Goal: Task Accomplishment & Management: Manage account settings

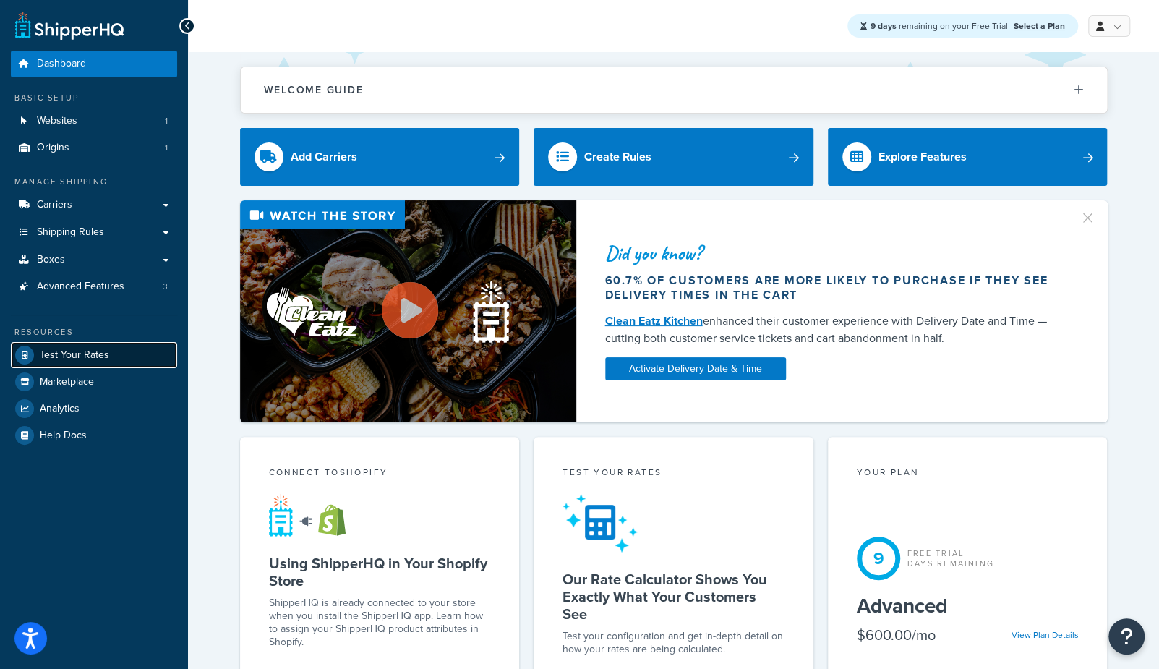
click at [64, 353] on span "Test Your Rates" at bounding box center [74, 355] width 69 height 12
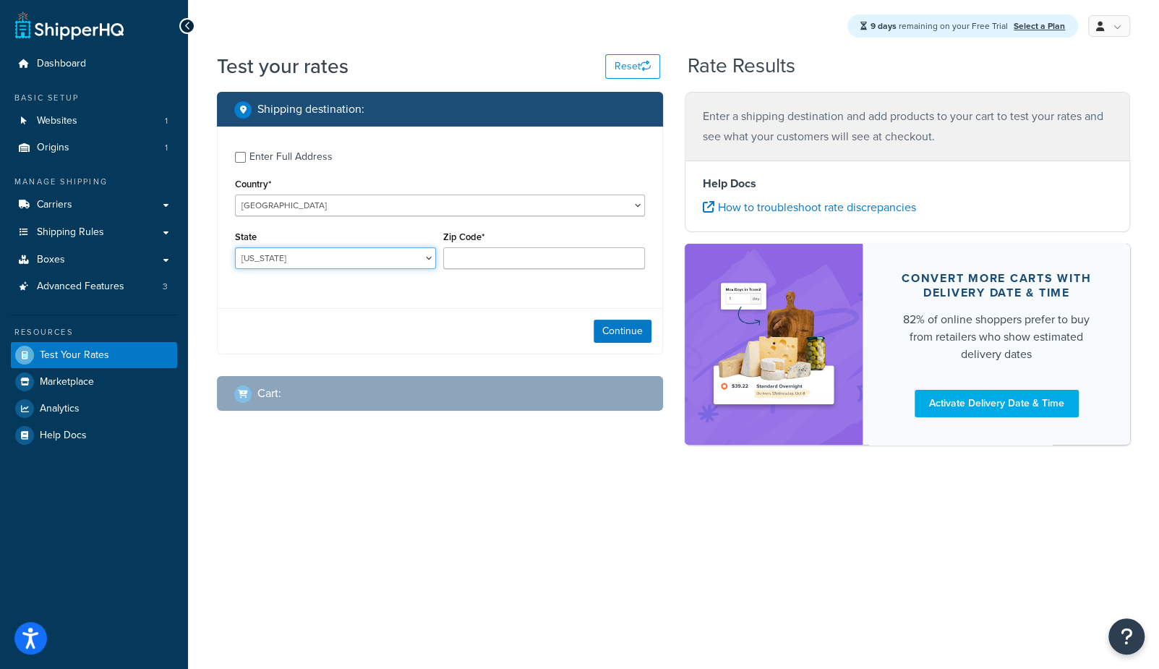
click at [284, 262] on select "[US_STATE] [US_STATE] [US_STATE] [US_STATE] [US_STATE] Armed Forces Americas Ar…" at bounding box center [335, 258] width 201 height 22
click at [249, 265] on select "[US_STATE] [US_STATE] [US_STATE] [US_STATE] [US_STATE] Armed Forces Americas Ar…" at bounding box center [335, 258] width 201 height 22
select select "CA"
click at [235, 247] on select "[US_STATE] [US_STATE] [US_STATE] [US_STATE] [US_STATE] Armed Forces Americas Ar…" at bounding box center [335, 258] width 201 height 22
type input "90041"
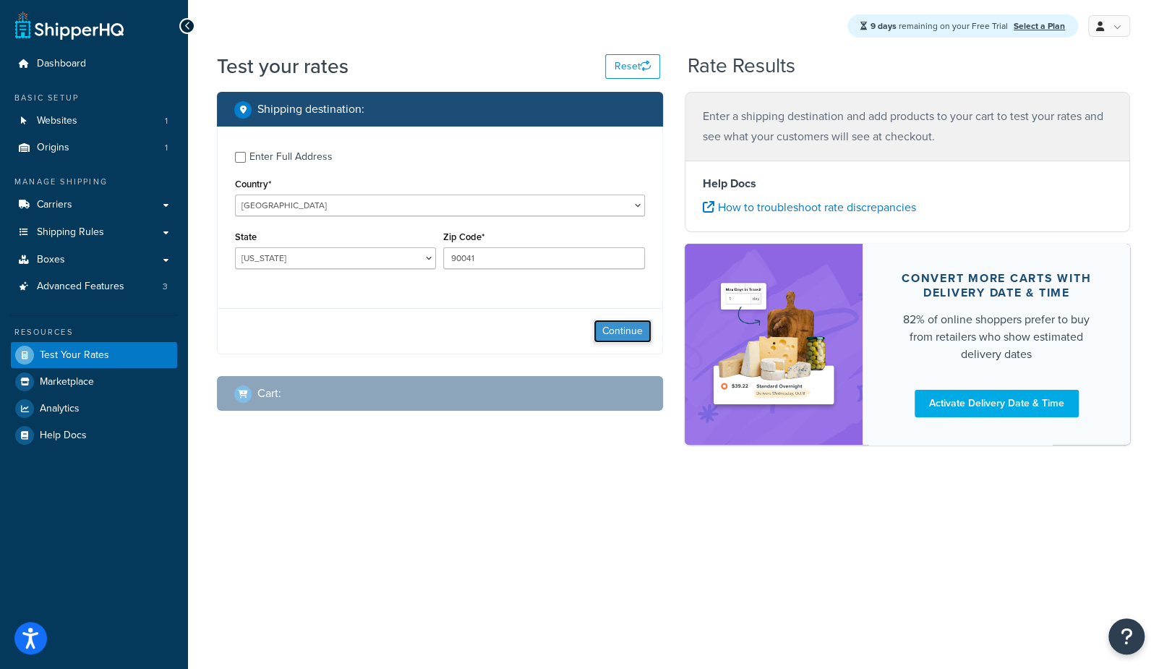
click at [633, 340] on button "Continue" at bounding box center [622, 330] width 58 height 23
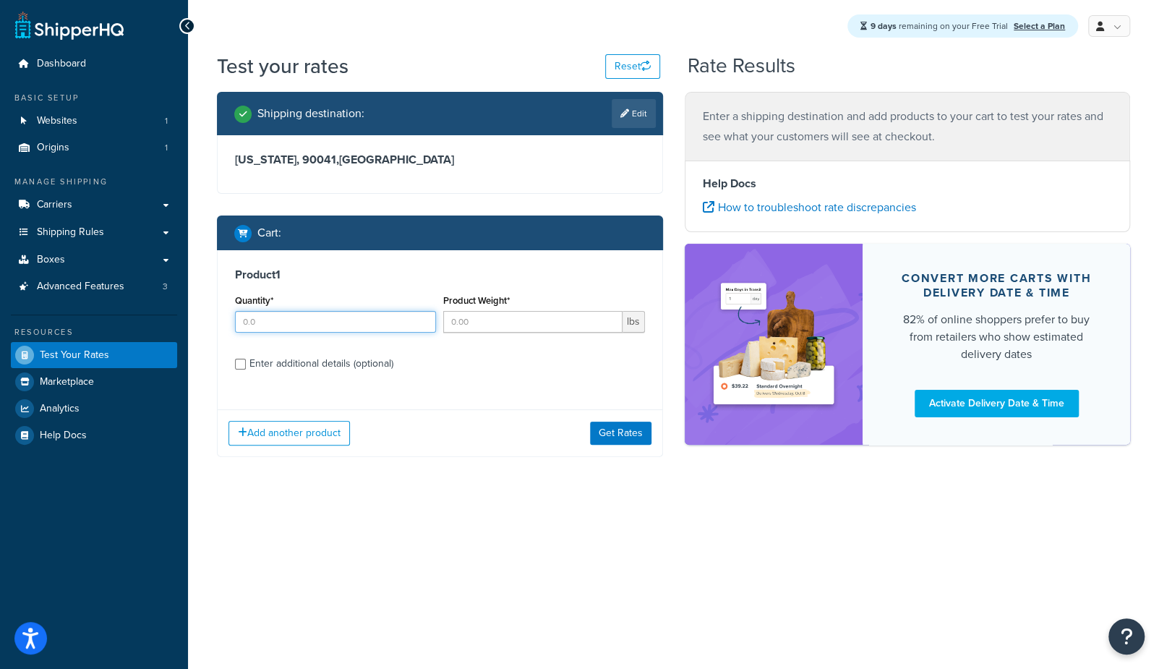
drag, startPoint x: 276, startPoint y: 318, endPoint x: 552, endPoint y: 337, distance: 276.7
click at [283, 316] on input "Quantity*" at bounding box center [335, 322] width 201 height 22
type input "1"
drag, startPoint x: 541, startPoint y: 328, endPoint x: 529, endPoint y: 330, distance: 12.5
click at [539, 328] on input "Product Weight*" at bounding box center [532, 322] width 179 height 22
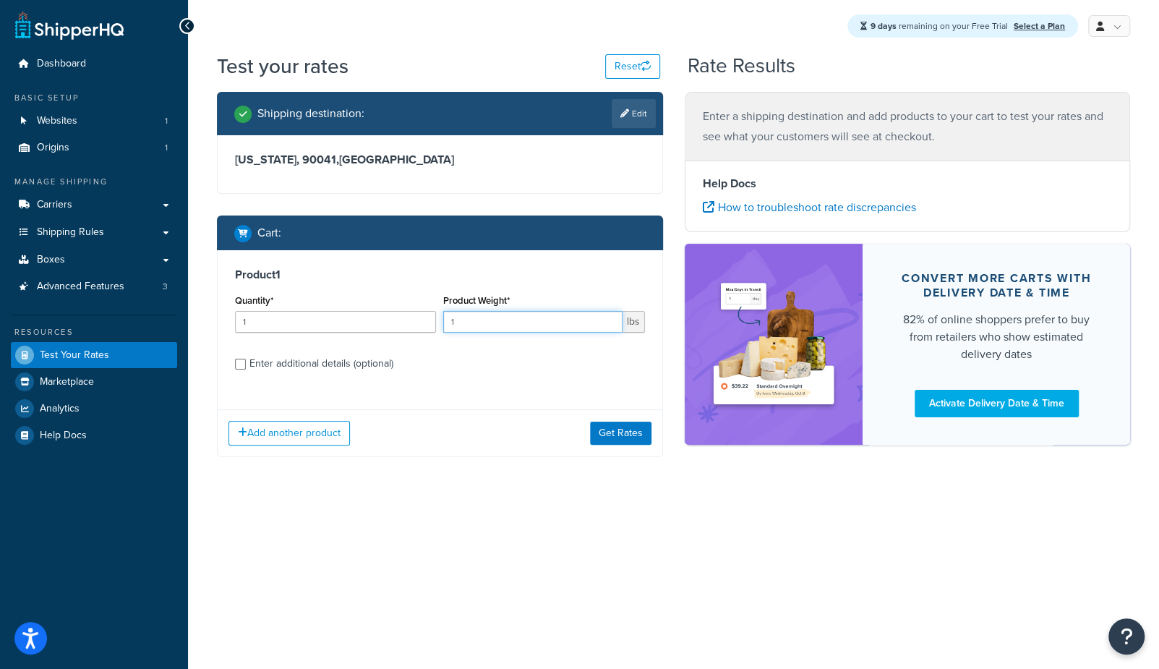
type input "1"
click at [315, 353] on div "Enter additional details (optional)" at bounding box center [321, 363] width 144 height 20
click at [246, 358] on input "Enter additional details (optional)" at bounding box center [240, 363] width 11 height 11
checkbox input "true"
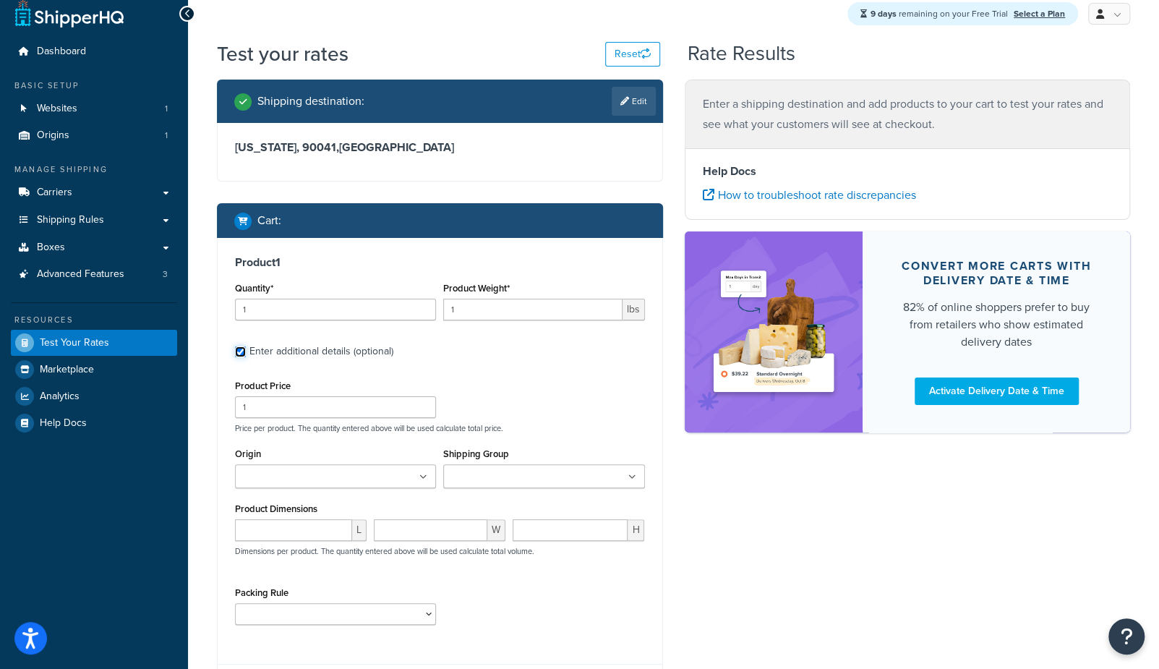
scroll to position [14, 0]
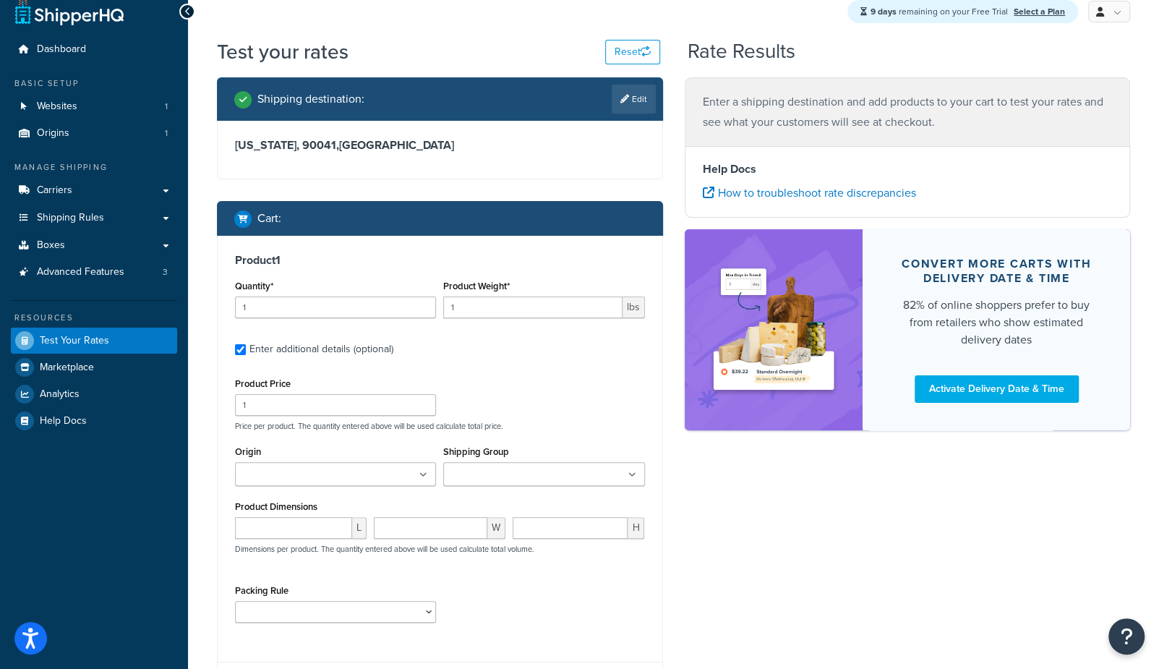
click at [545, 475] on input "Shipping Group" at bounding box center [511, 475] width 128 height 16
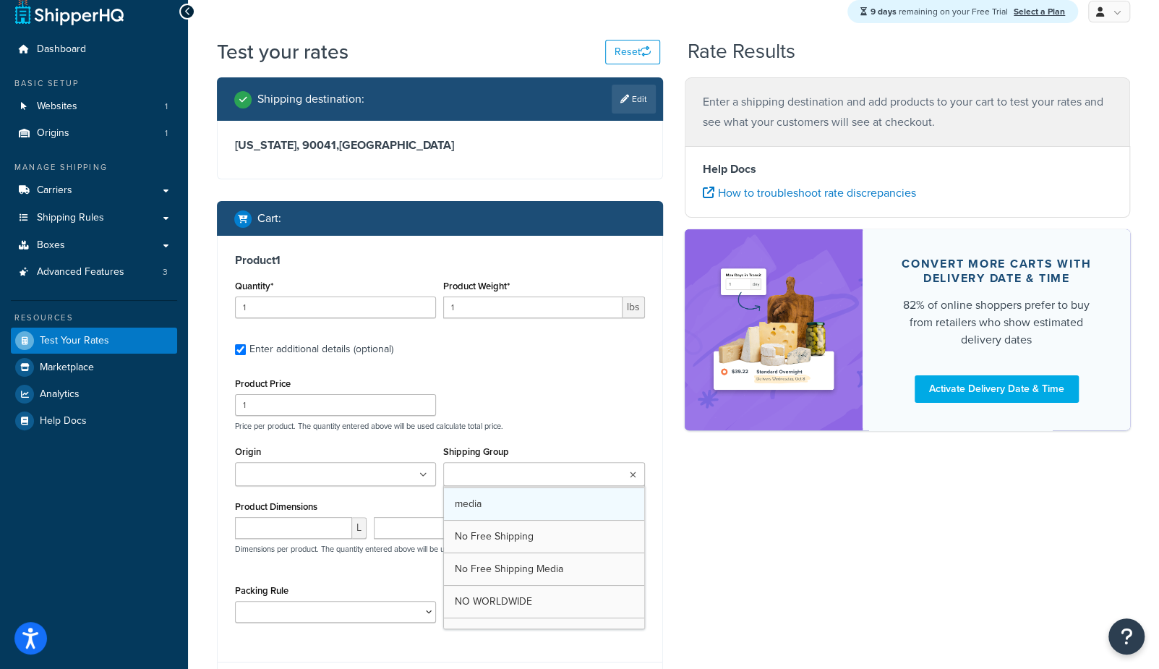
scroll to position [189, 0]
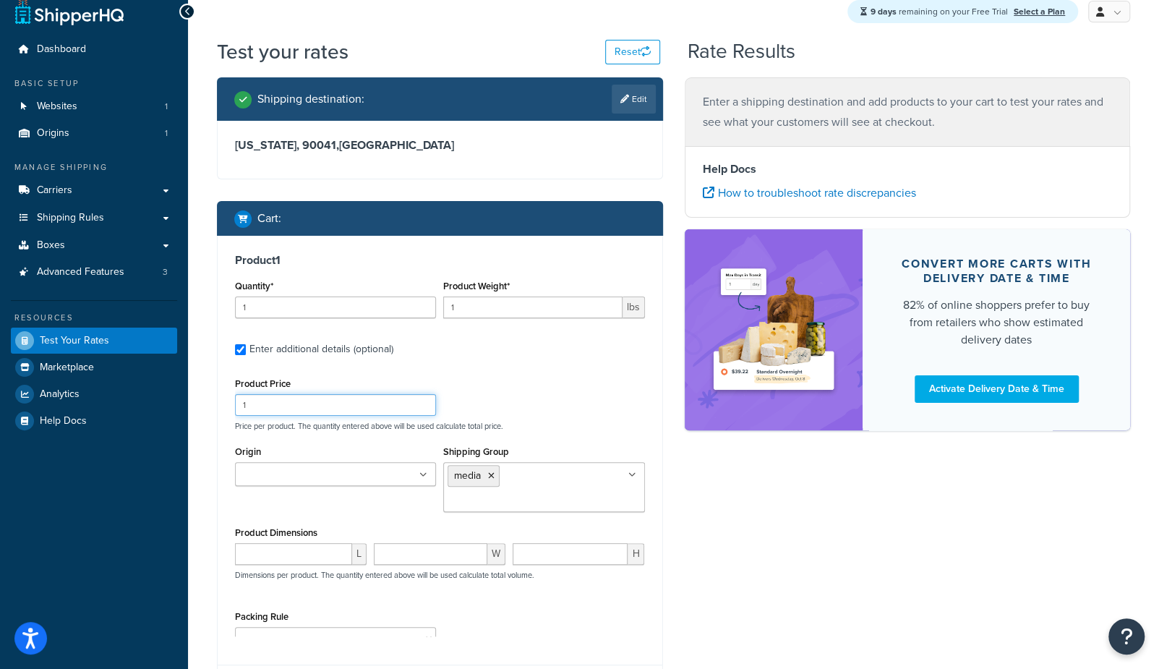
click at [289, 401] on input "1" at bounding box center [335, 405] width 201 height 22
drag, startPoint x: 103, startPoint y: 406, endPoint x: 91, endPoint y: 408, distance: 12.4
click at [103, 406] on div "Dashboard Basic Setup Websites 1 Origins 1 Manage Shipping Carriers Carriers Al…" at bounding box center [579, 407] width 1159 height 843
type input "25.95"
drag, startPoint x: 880, startPoint y: 533, endPoint x: 860, endPoint y: 537, distance: 20.7
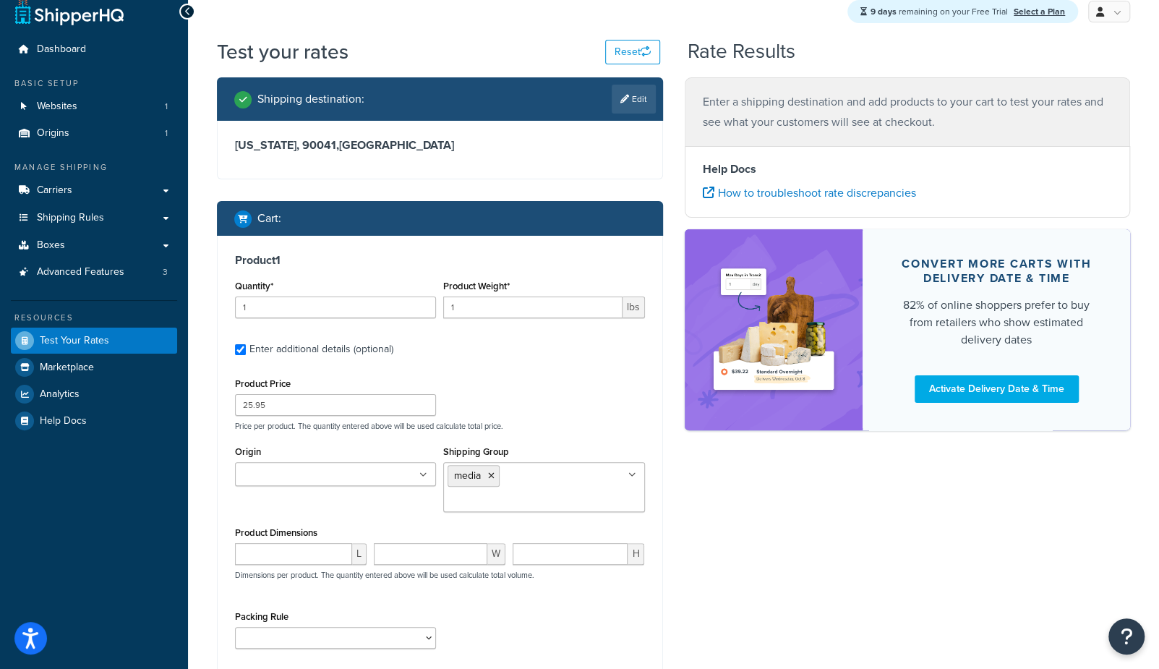
click at [880, 533] on div "Shipping destination : Edit [US_STATE], 90041 , [GEOGRAPHIC_DATA] Cart : Produc…" at bounding box center [673, 416] width 935 height 679
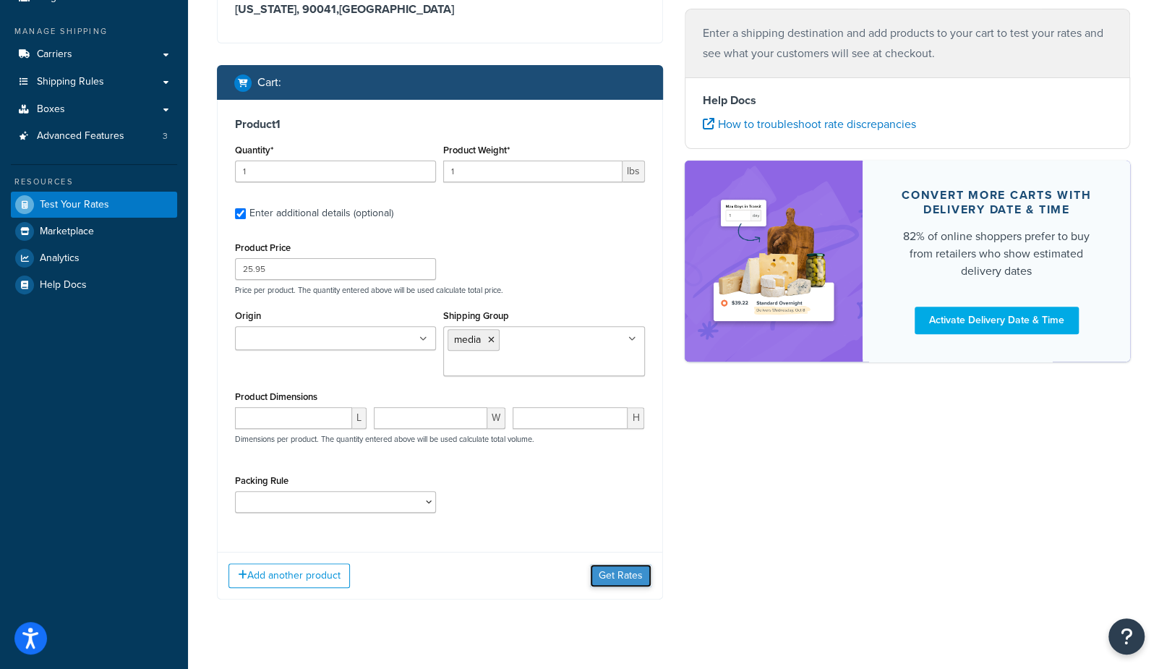
click at [633, 564] on button "Get Rates" at bounding box center [620, 575] width 61 height 23
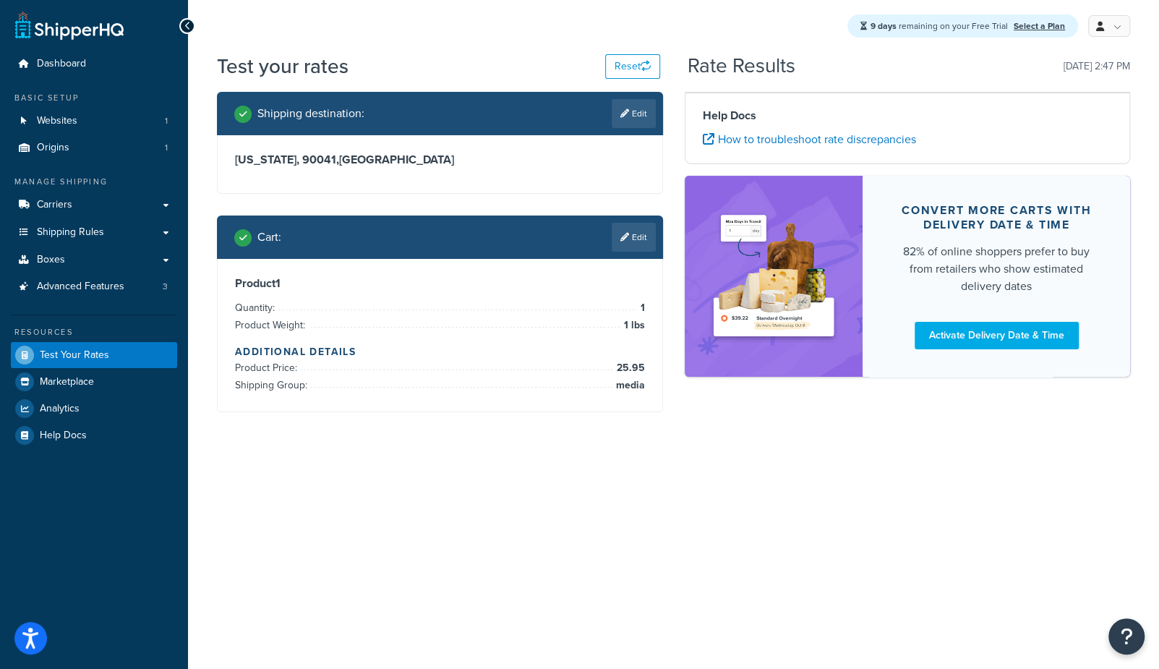
scroll to position [0, 0]
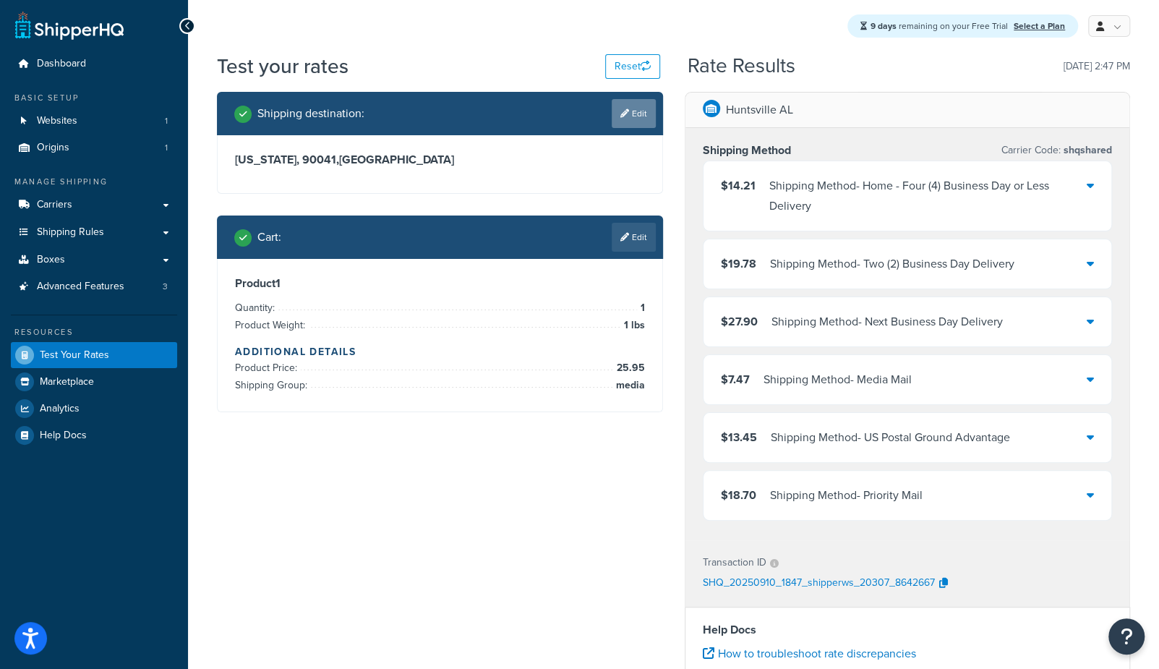
click at [629, 119] on link "Edit" at bounding box center [633, 113] width 44 height 29
select select "CA"
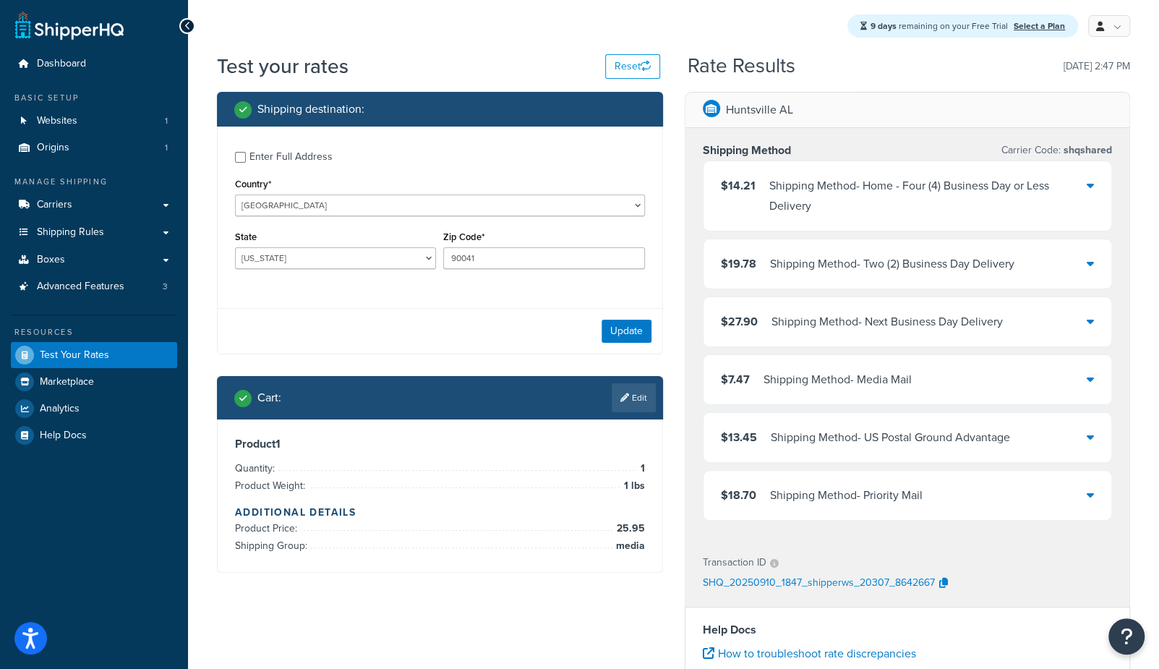
click at [318, 155] on div "Enter Full Address" at bounding box center [290, 157] width 83 height 20
click at [246, 155] on input "Enter Full Address" at bounding box center [240, 157] width 11 height 11
checkbox input "true"
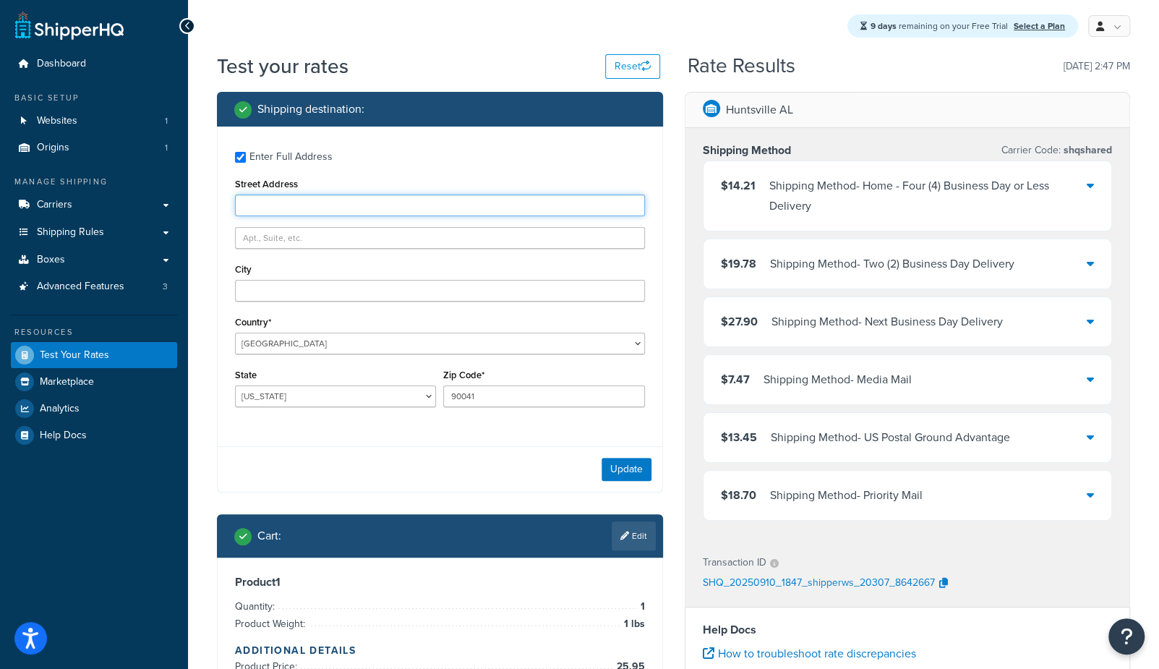
click at [329, 207] on input "Street Address" at bounding box center [440, 205] width 410 height 22
type input "[STREET_ADDRESS]"
click at [351, 291] on input "City" at bounding box center [440, 291] width 410 height 22
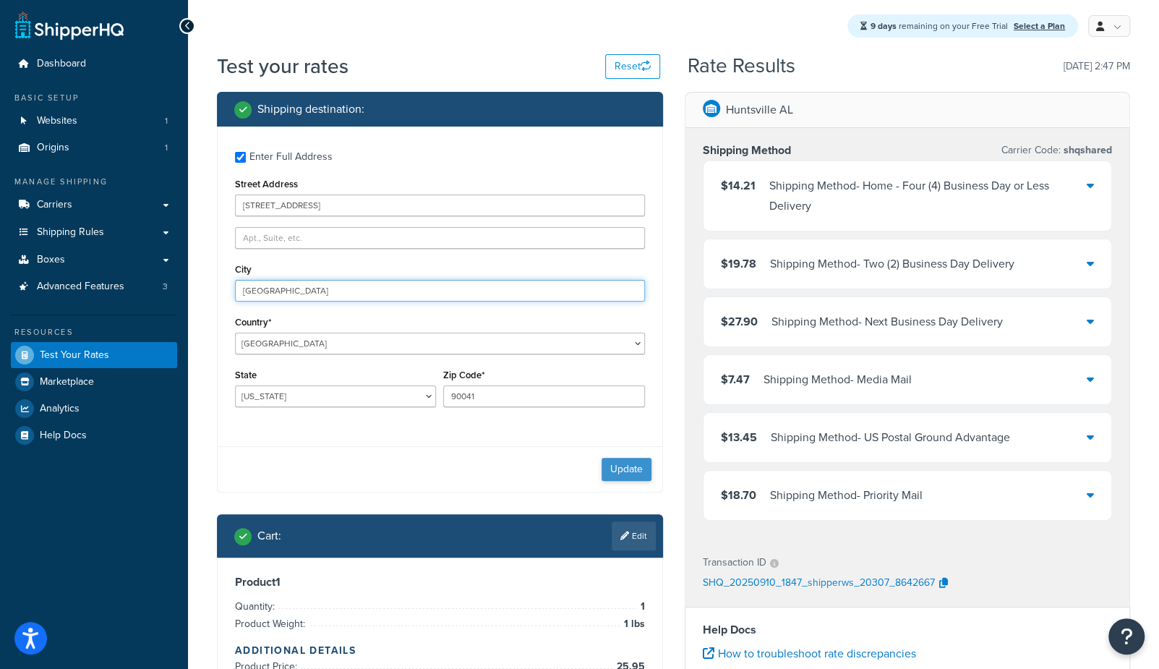
type input "[GEOGRAPHIC_DATA]"
click at [624, 470] on button "Update" at bounding box center [626, 469] width 50 height 23
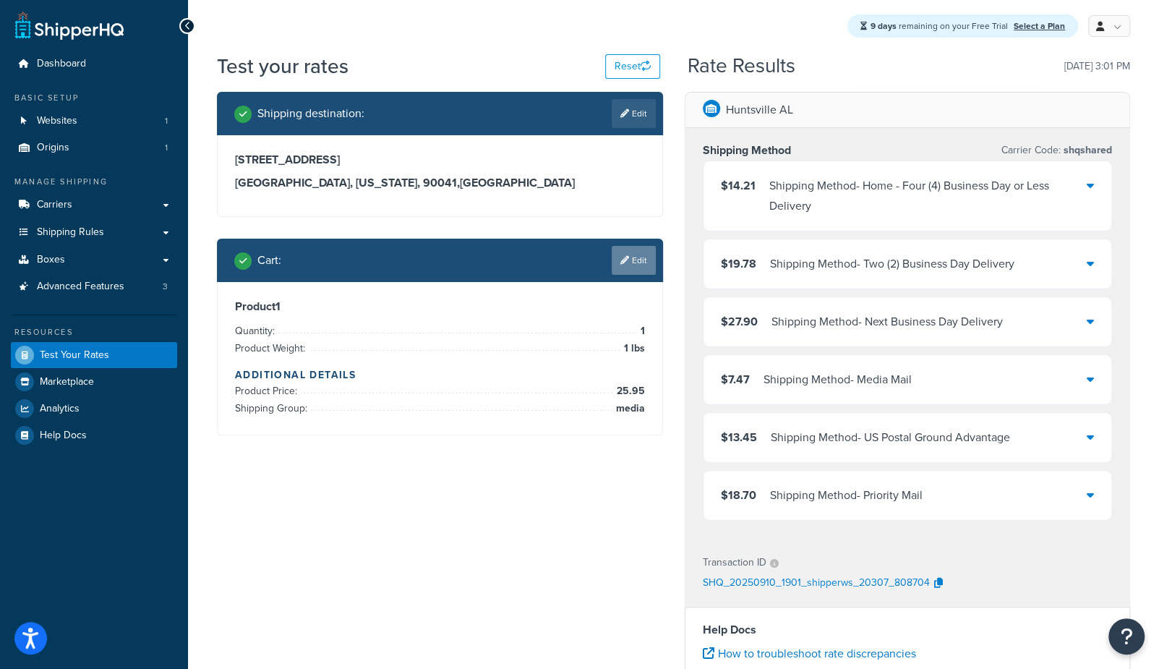
click at [653, 262] on link "Edit" at bounding box center [633, 260] width 44 height 29
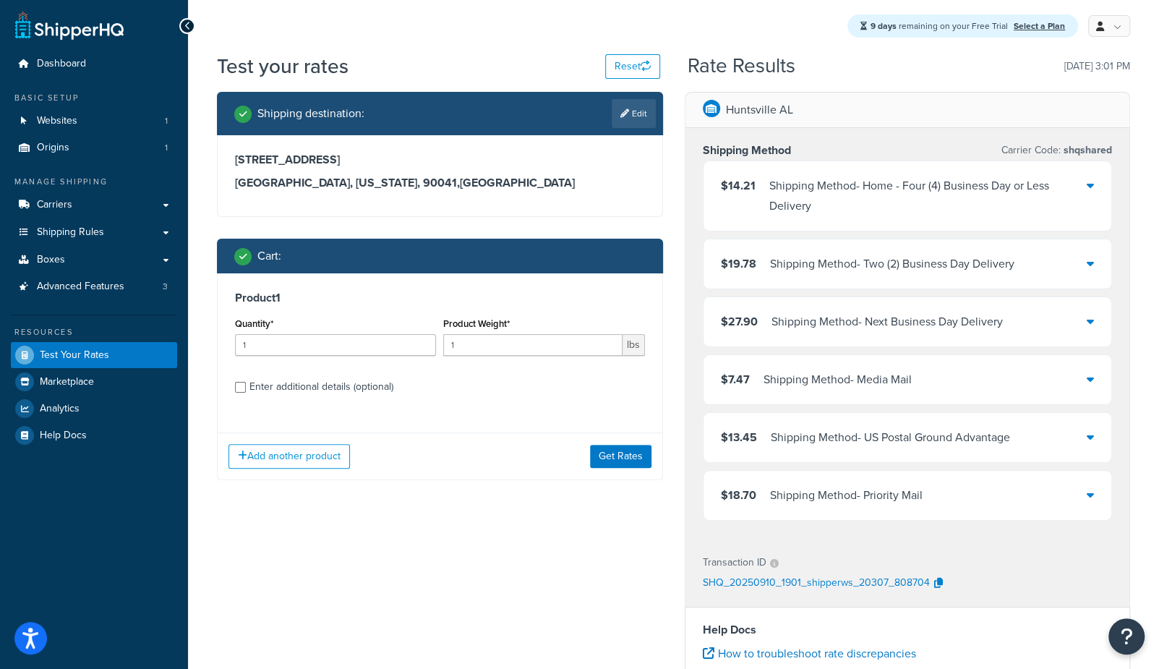
click at [317, 387] on div "Enter additional details (optional)" at bounding box center [321, 387] width 144 height 20
click at [246, 387] on input "Enter additional details (optional)" at bounding box center [240, 387] width 11 height 11
checkbox input "true"
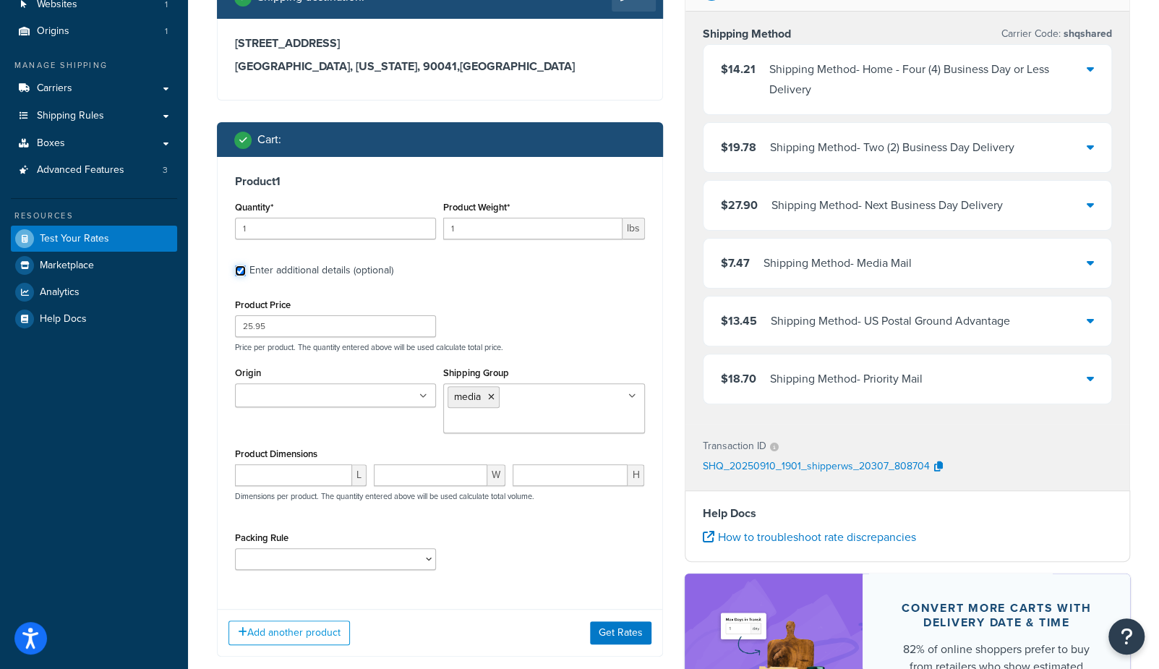
scroll to position [117, 0]
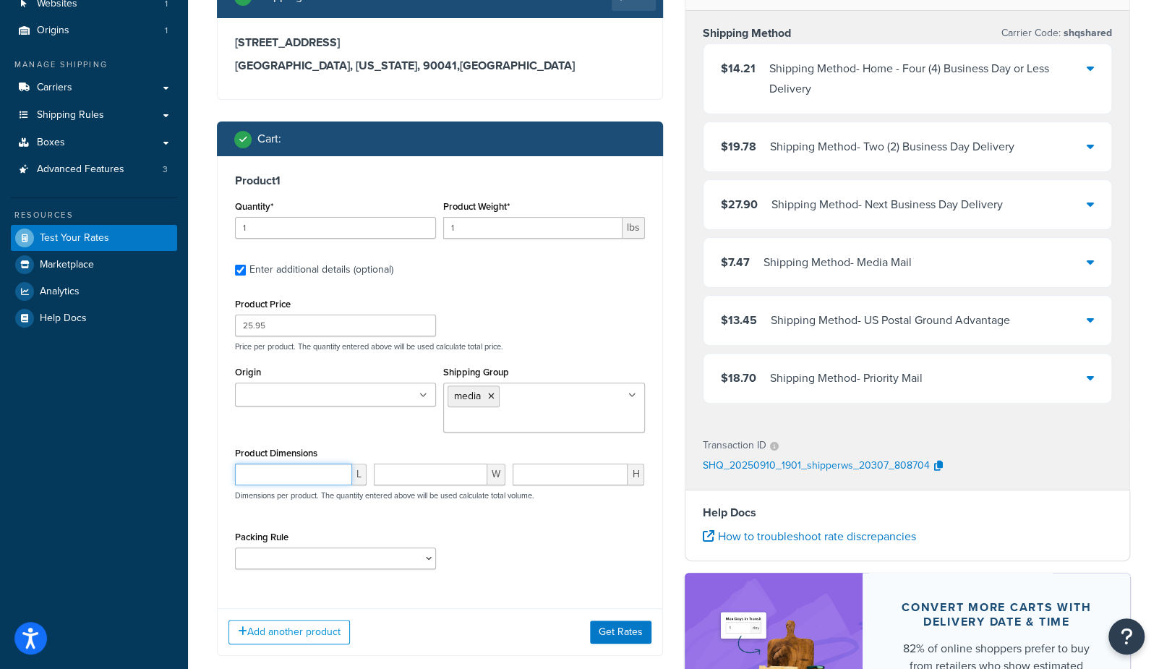
click at [283, 463] on input "number" at bounding box center [293, 474] width 117 height 22
type input "9.5"
type input ".625"
type input "6.75"
click at [461, 227] on input "1" at bounding box center [532, 228] width 179 height 22
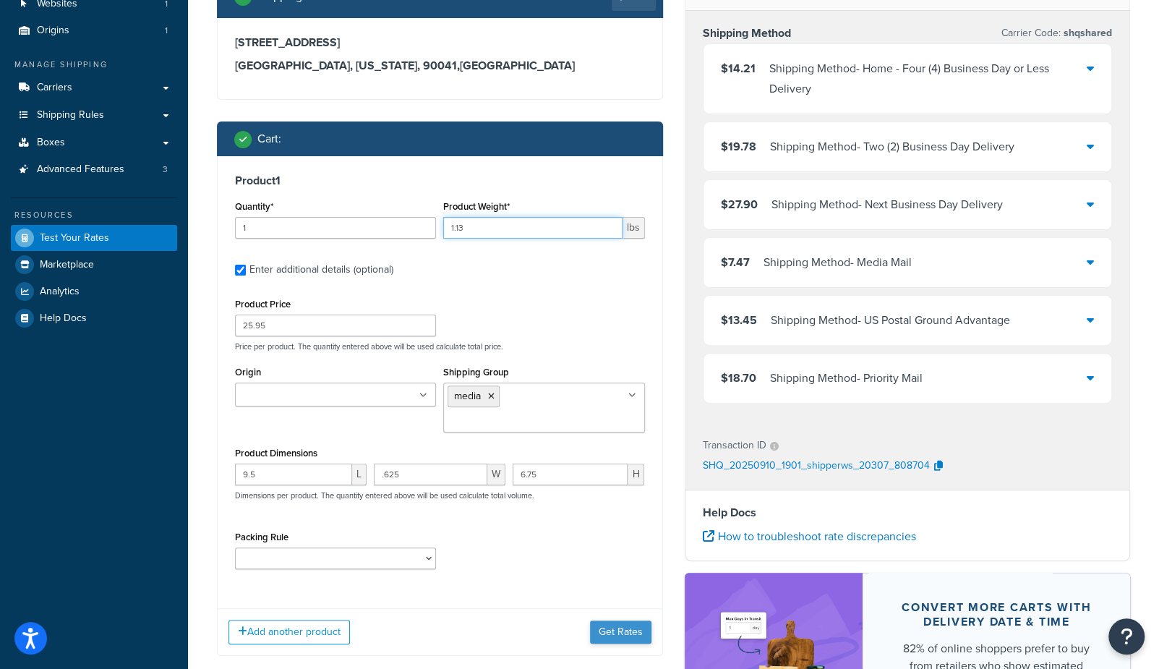
type input "1.13"
click at [621, 620] on button "Get Rates" at bounding box center [620, 631] width 61 height 23
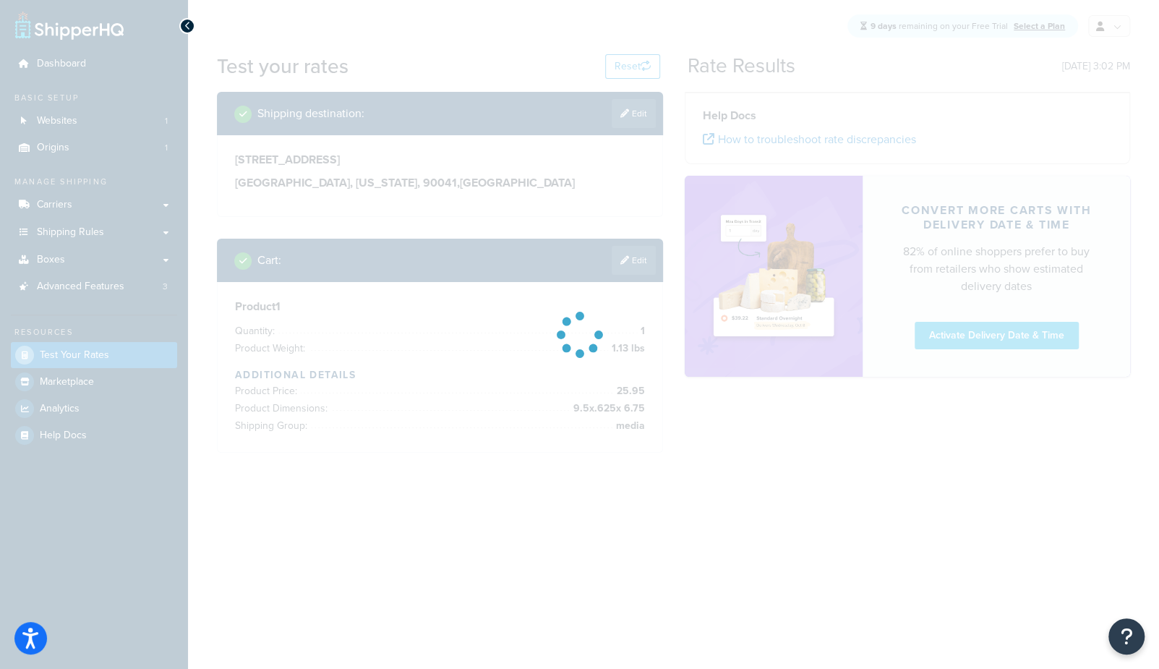
scroll to position [0, 0]
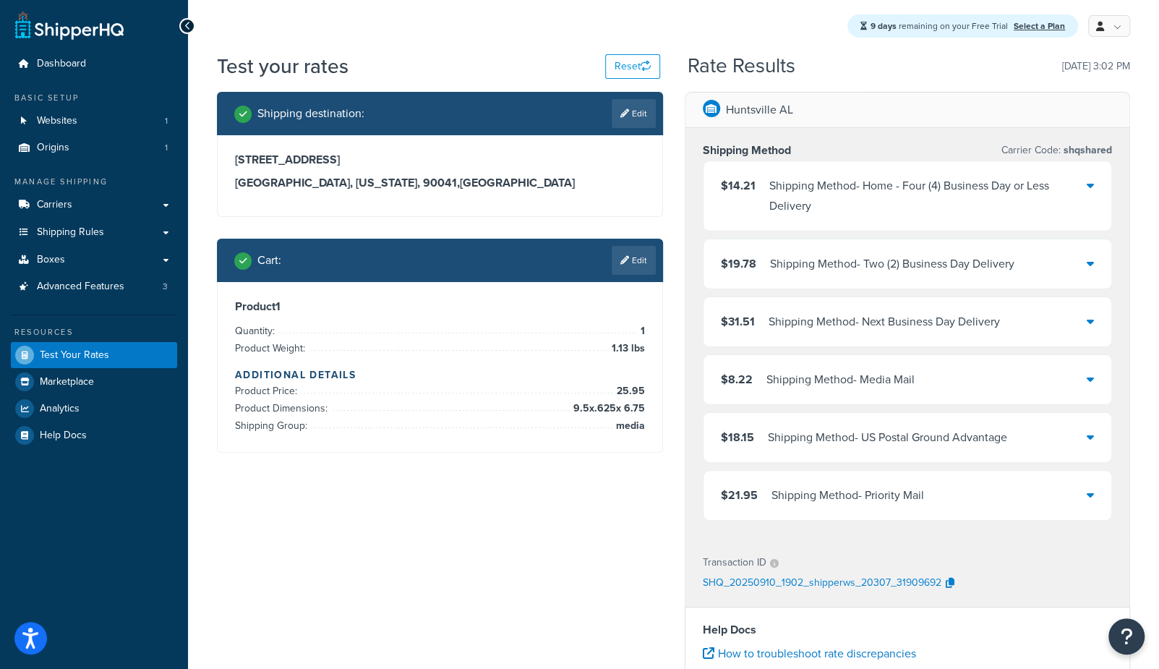
click at [754, 363] on div "$8.22 Shipping Method - Media Mail" at bounding box center [907, 379] width 408 height 49
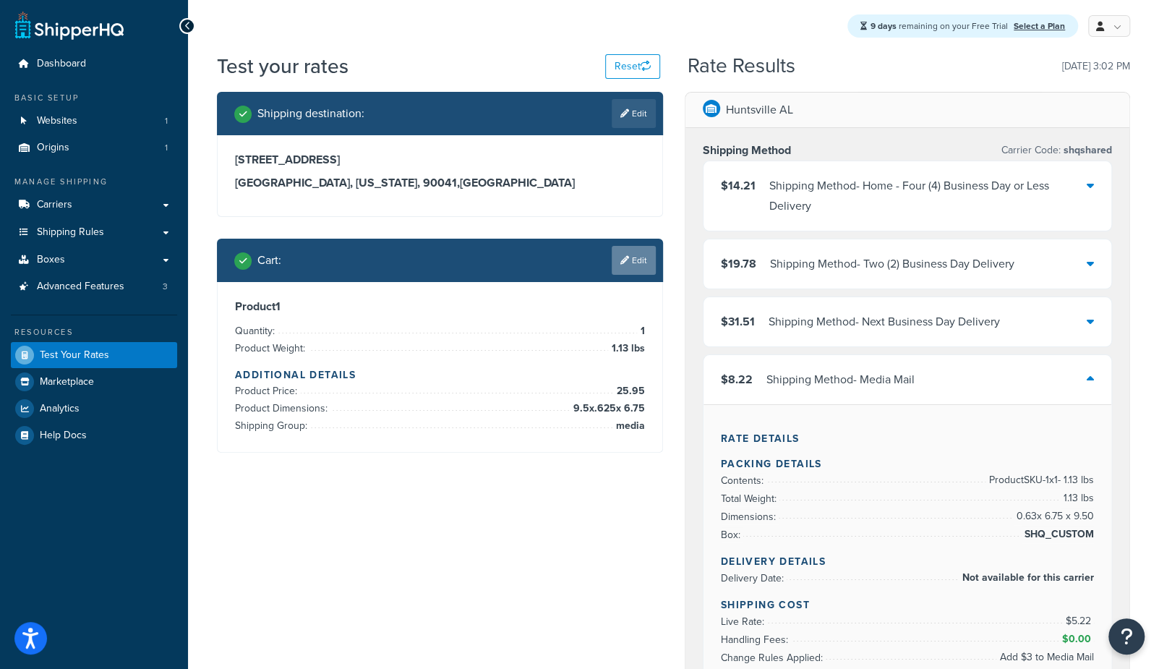
click at [645, 250] on link "Edit" at bounding box center [633, 260] width 44 height 29
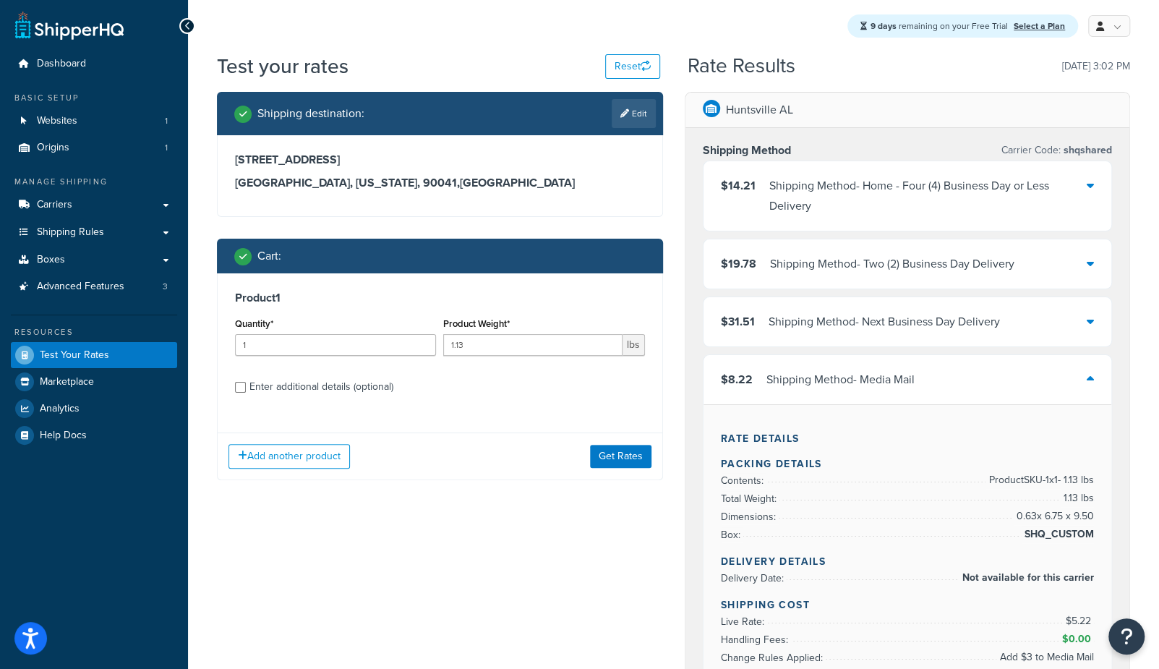
click at [374, 377] on div "Enter additional details (optional)" at bounding box center [321, 387] width 144 height 20
click at [246, 382] on input "Enter additional details (optional)" at bounding box center [240, 387] width 11 height 11
checkbox input "true"
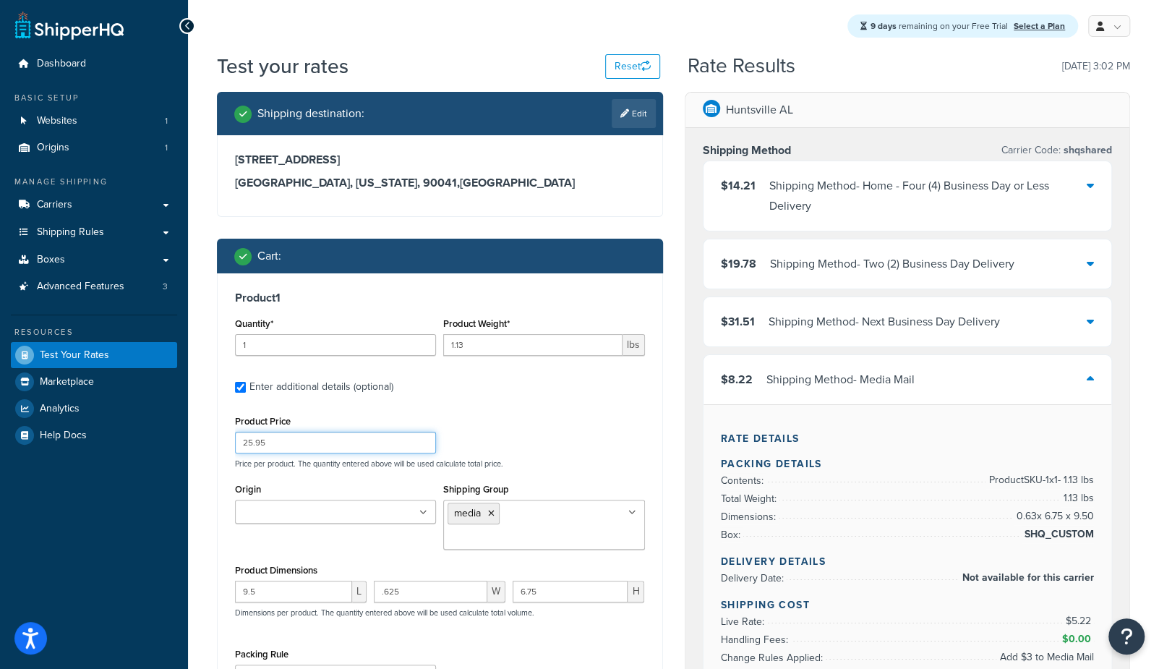
click at [345, 435] on input "25.95" at bounding box center [335, 442] width 201 height 22
type input "25.96"
click at [688, 396] on div "Shipping Method Carrier Code: shqshared $14.21 Shipping Method - Home - Four (4…" at bounding box center [907, 521] width 445 height 786
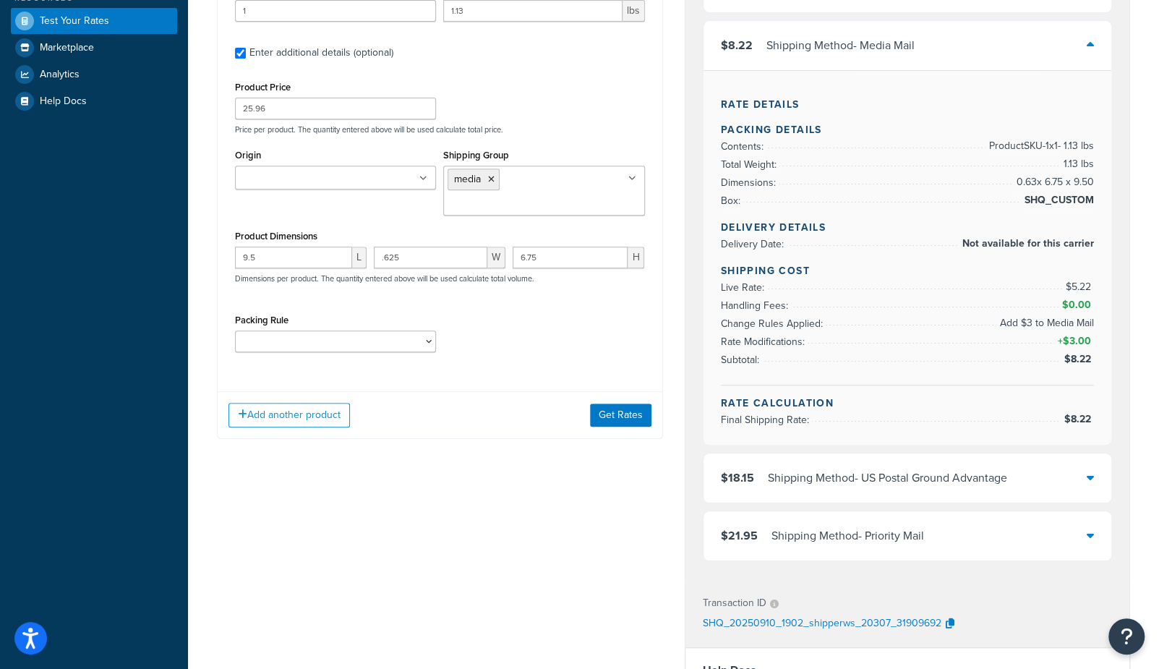
scroll to position [336, 0]
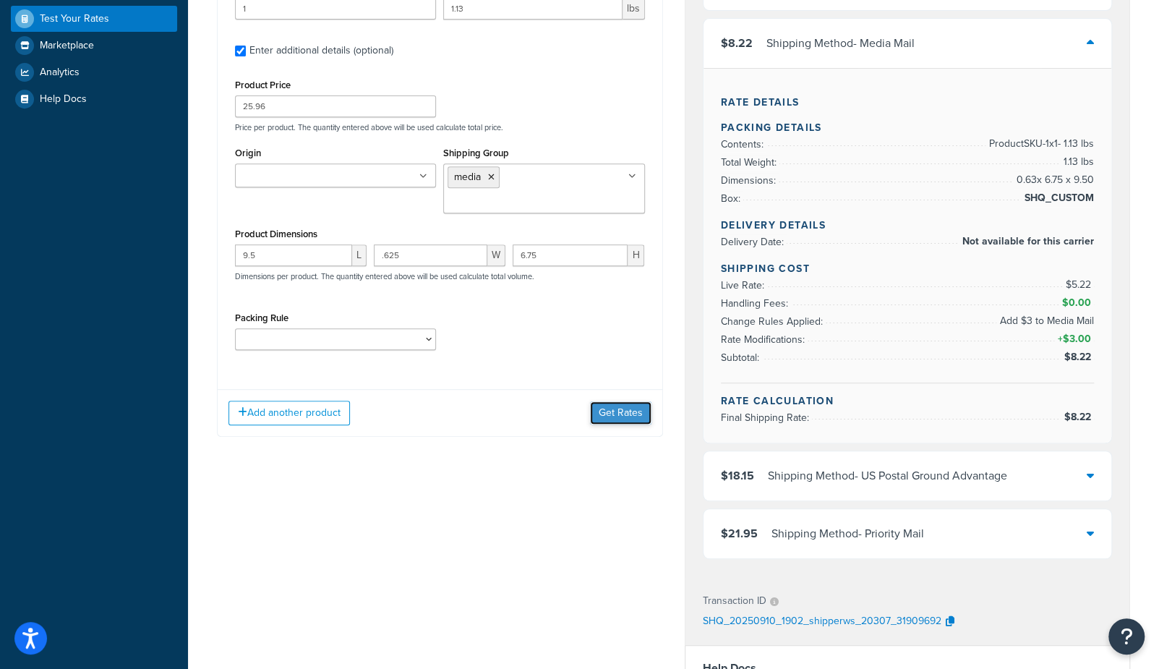
click at [622, 401] on button "Get Rates" at bounding box center [620, 412] width 61 height 23
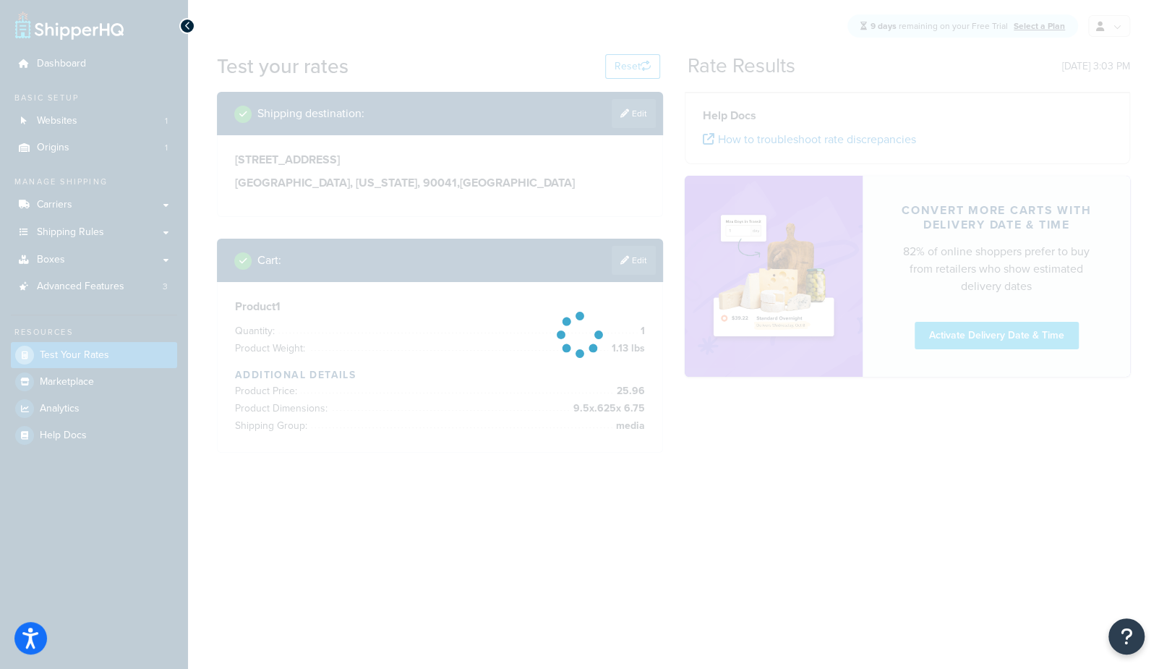
scroll to position [0, 0]
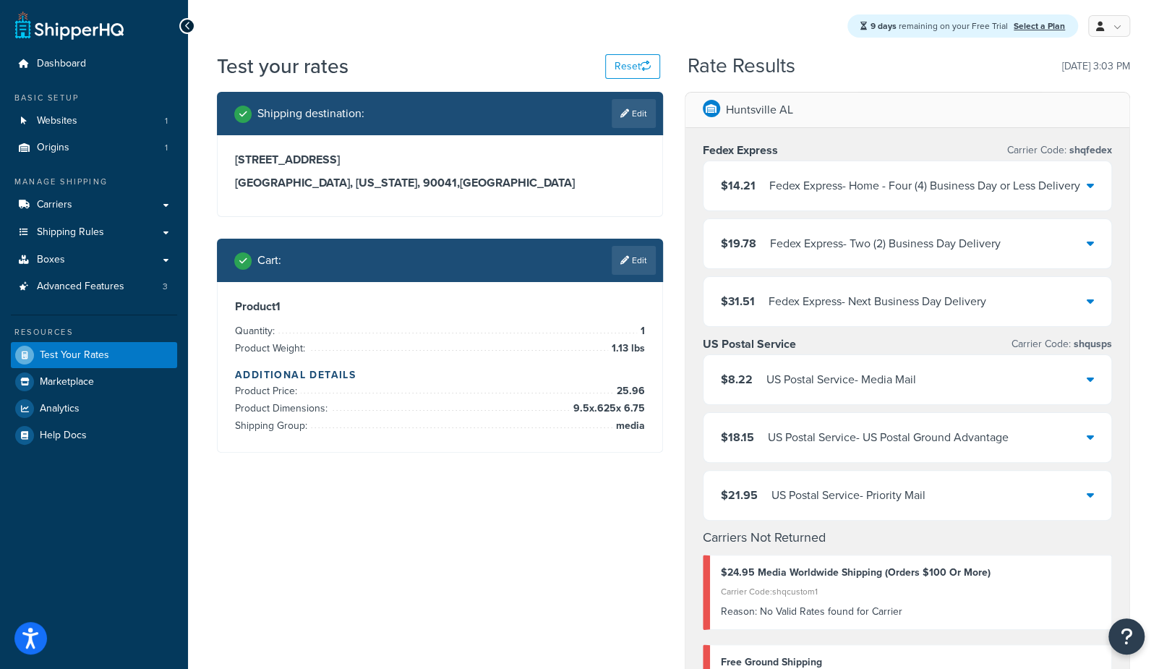
click at [849, 379] on div "US Postal Service - Media Mail" at bounding box center [841, 379] width 150 height 20
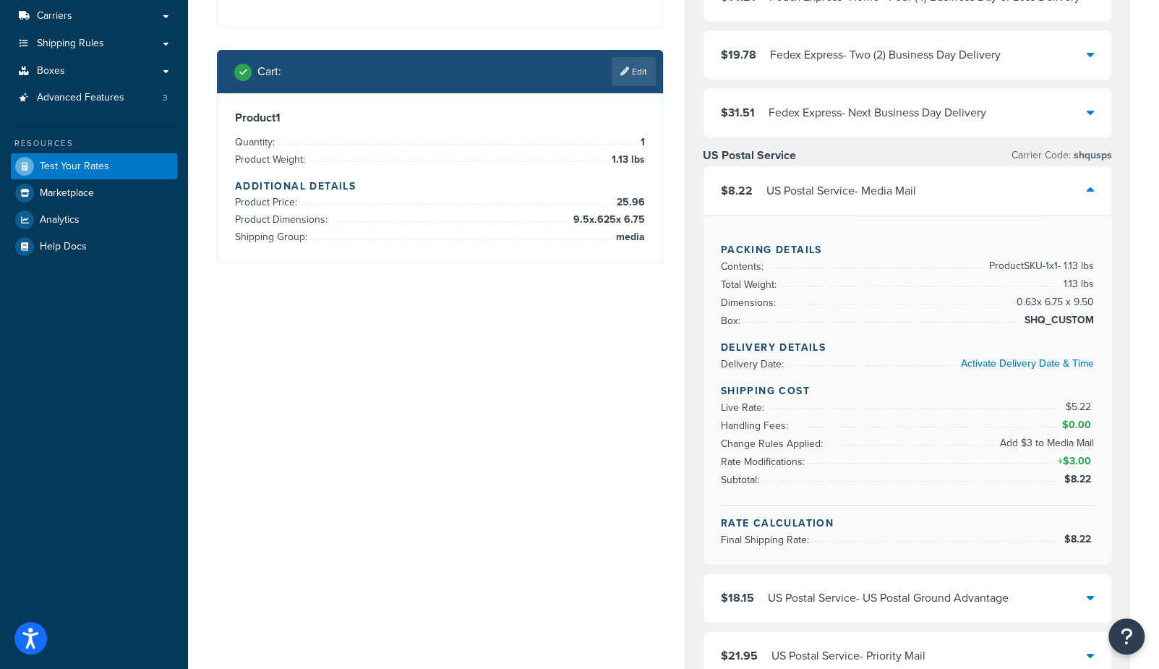
scroll to position [206, 0]
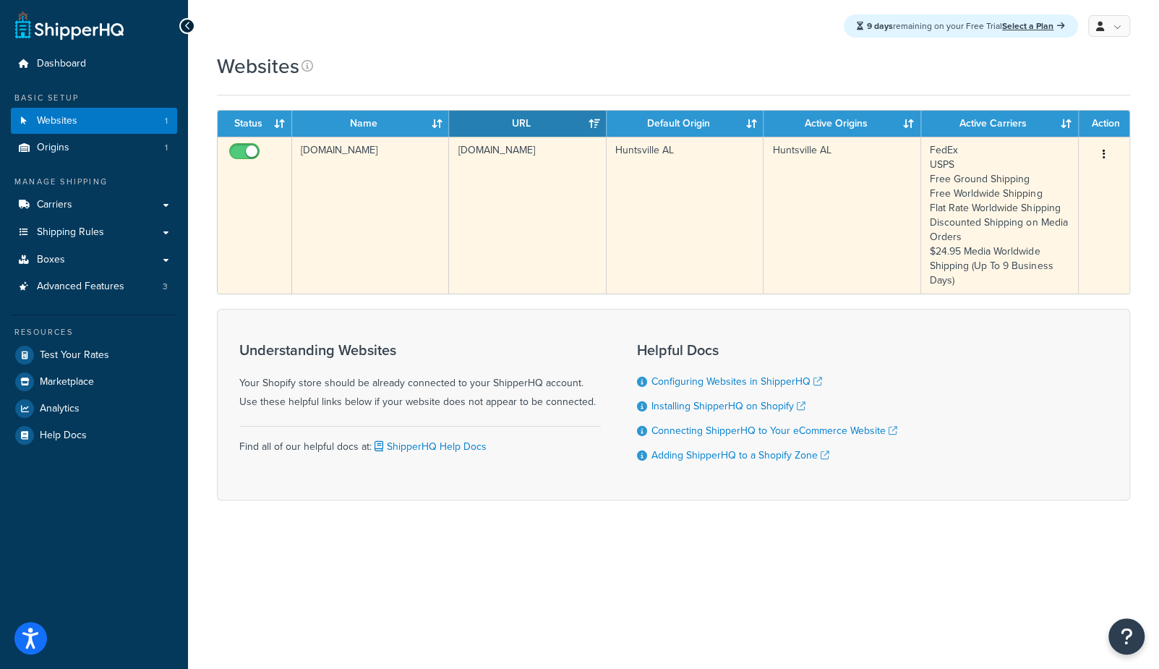
click at [343, 256] on td "[DOMAIN_NAME]" at bounding box center [370, 215] width 157 height 157
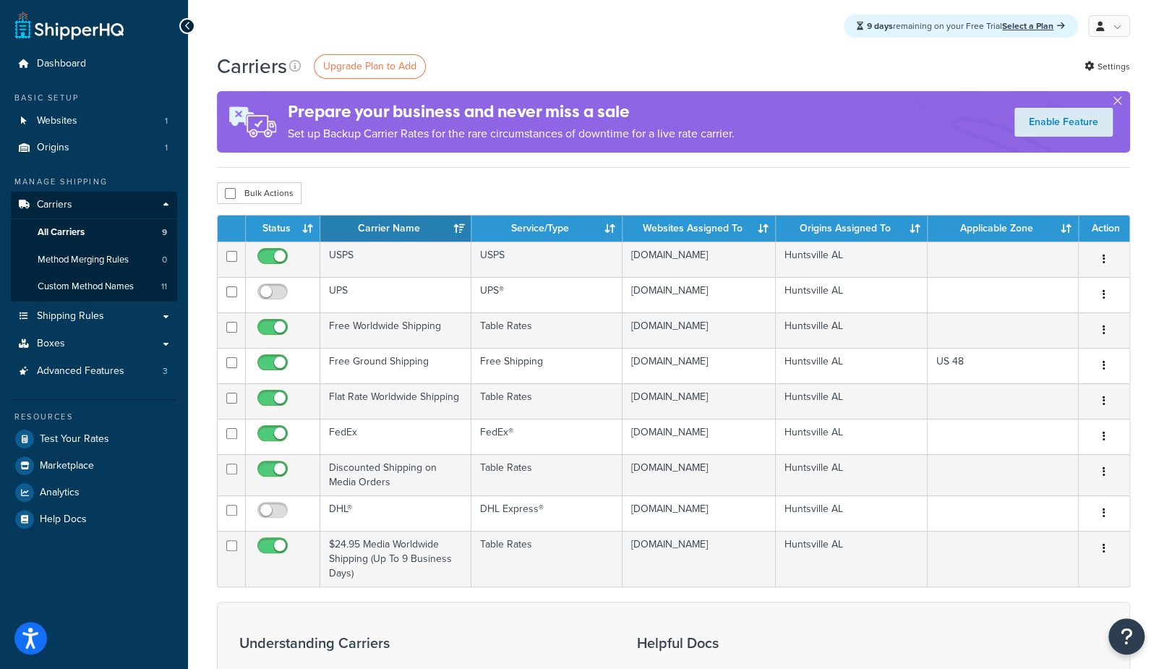
drag, startPoint x: 360, startPoint y: 179, endPoint x: 431, endPoint y: 178, distance: 70.8
click at [361, 179] on div "Carriers Upgrade Plan to Add Settings Prepare your business and never miss a sa…" at bounding box center [673, 485] width 971 height 867
click at [1100, 64] on link "Settings" at bounding box center [1107, 66] width 46 height 20
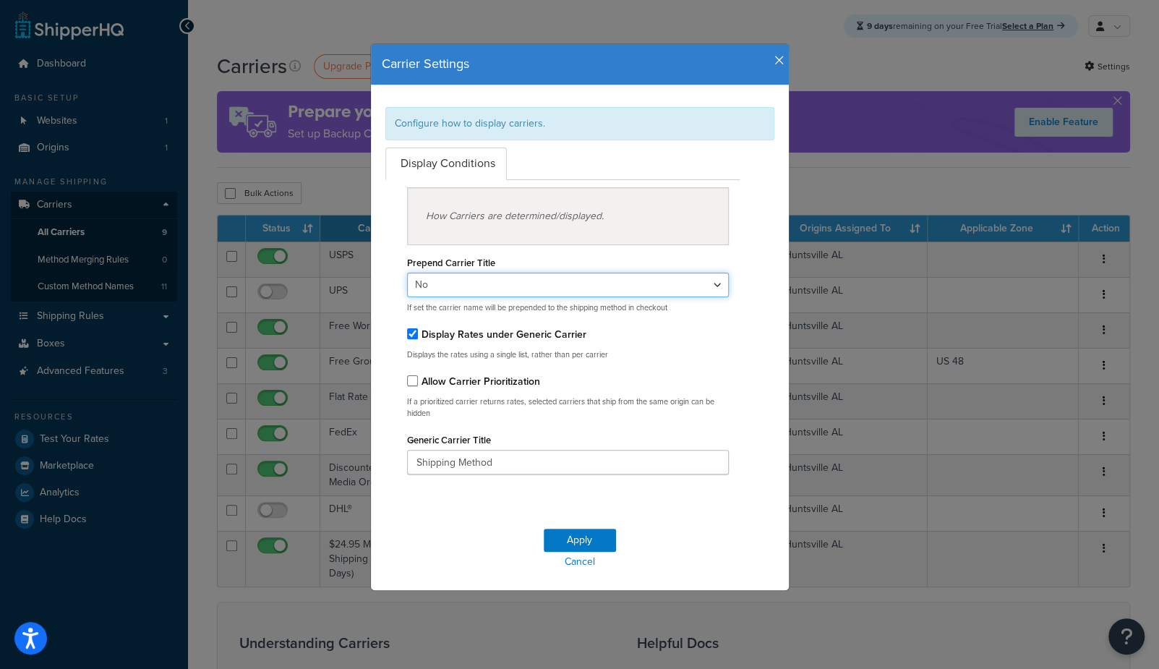
click at [470, 288] on select "Yes No" at bounding box center [568, 284] width 322 height 25
click at [455, 338] on label "Display Rates under Generic Carrier" at bounding box center [503, 334] width 165 height 15
click at [418, 338] on input "Display Rates under Generic Carrier" at bounding box center [412, 333] width 11 height 11
checkbox input "false"
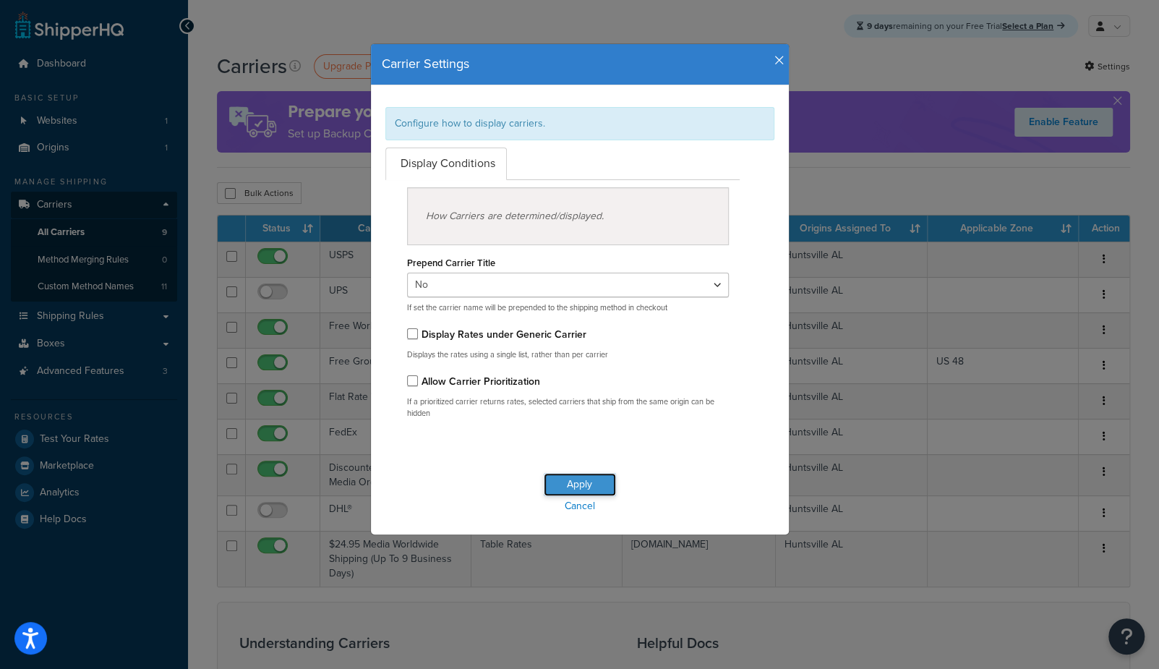
click at [589, 480] on button "Apply" at bounding box center [580, 484] width 72 height 23
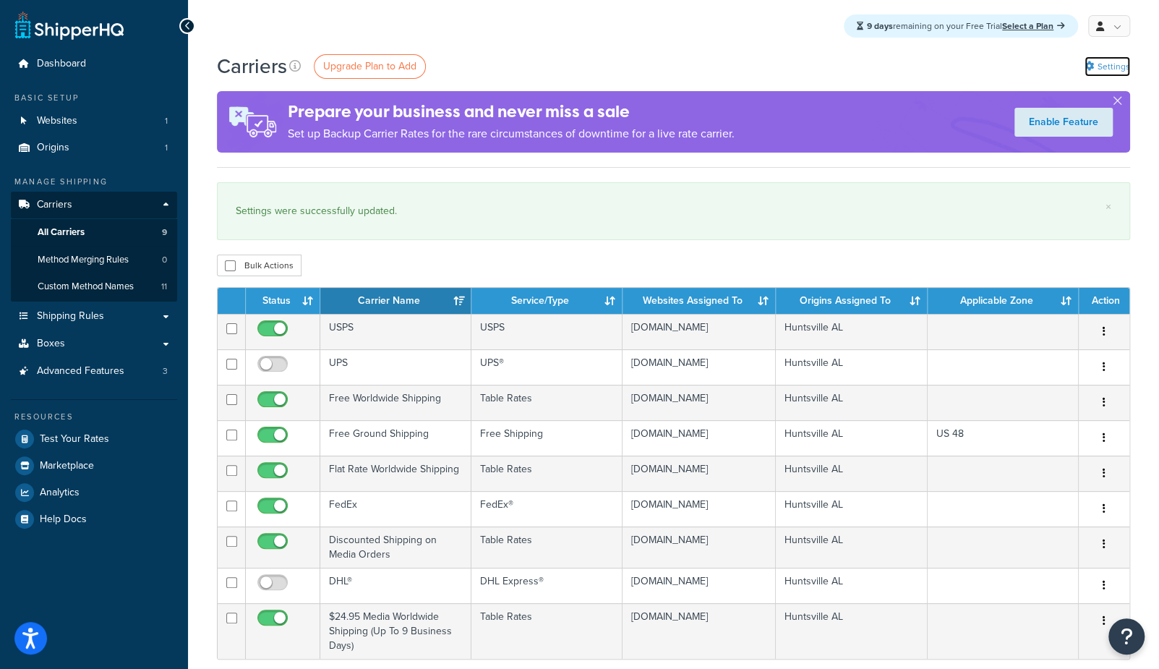
click at [1096, 61] on link "Settings" at bounding box center [1107, 66] width 46 height 20
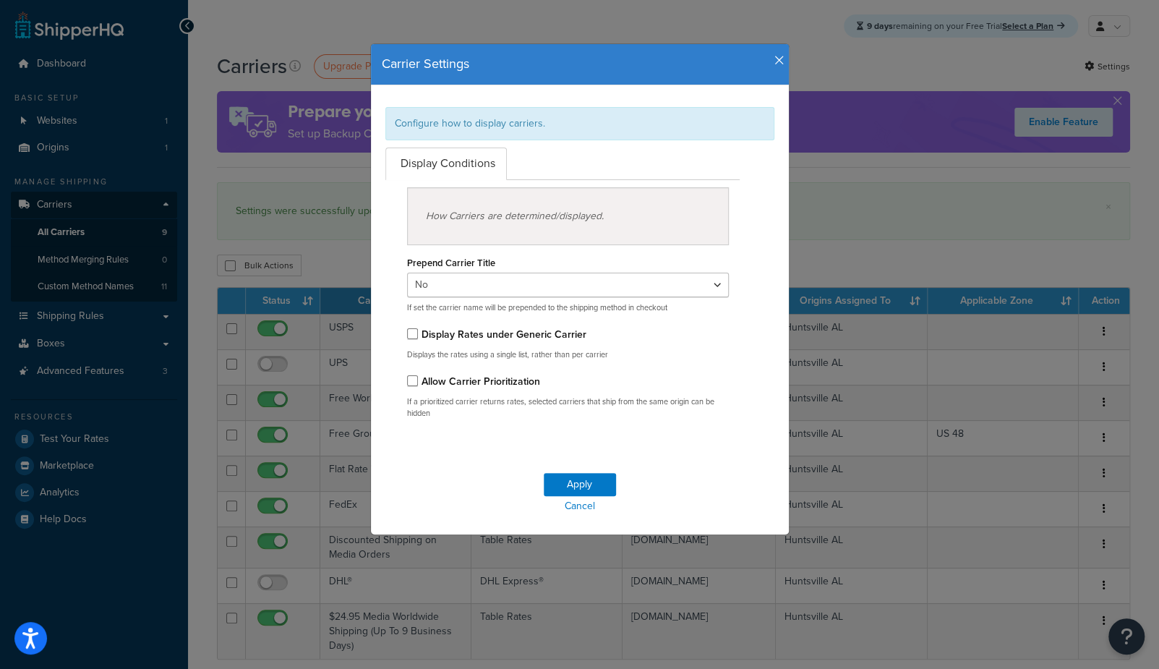
click at [494, 330] on label "Display Rates under Generic Carrier" at bounding box center [503, 334] width 165 height 15
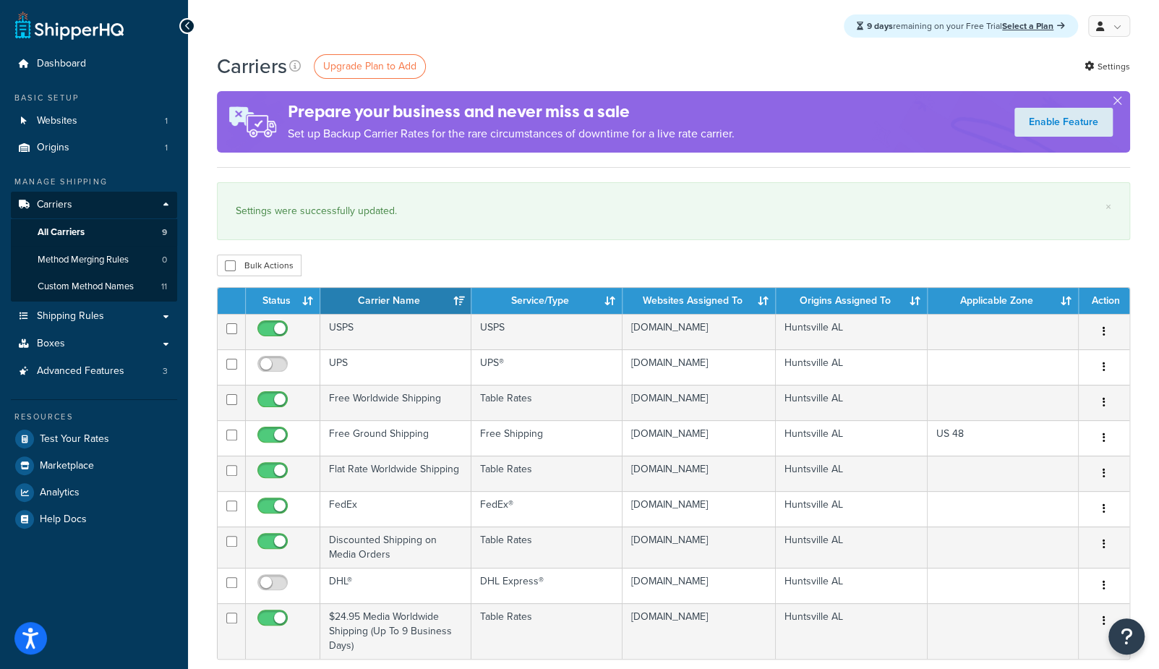
click at [342, 272] on div "Bulk Actions Duplicate Delete" at bounding box center [673, 265] width 913 height 22
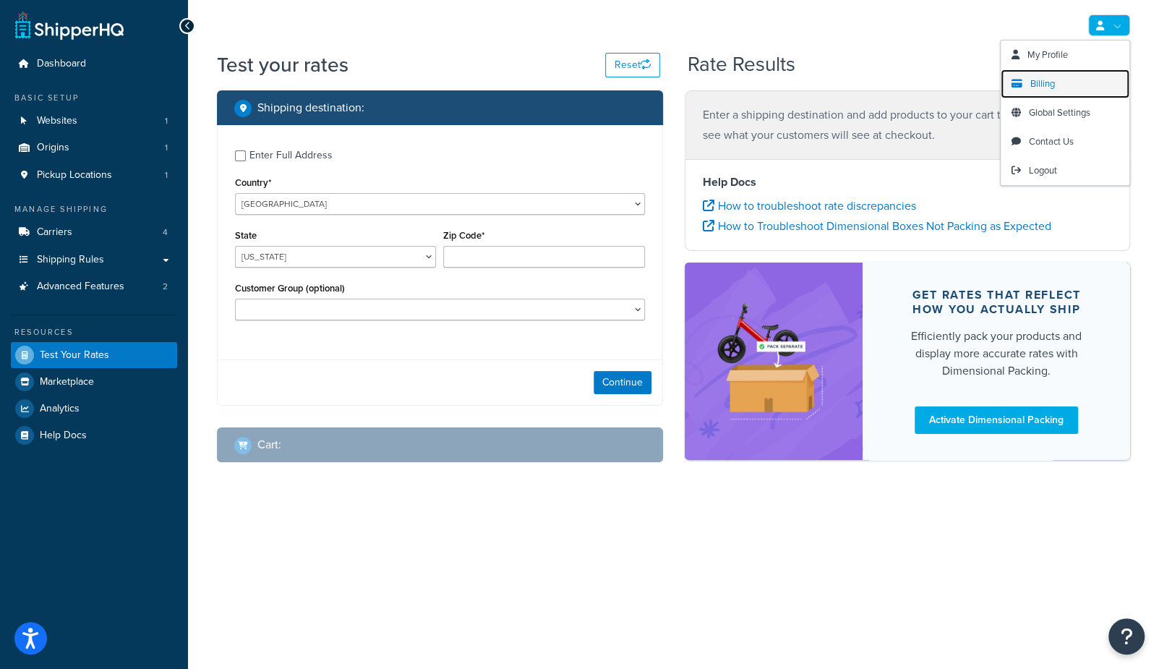
click at [1044, 84] on span "Billing" at bounding box center [1042, 84] width 25 height 14
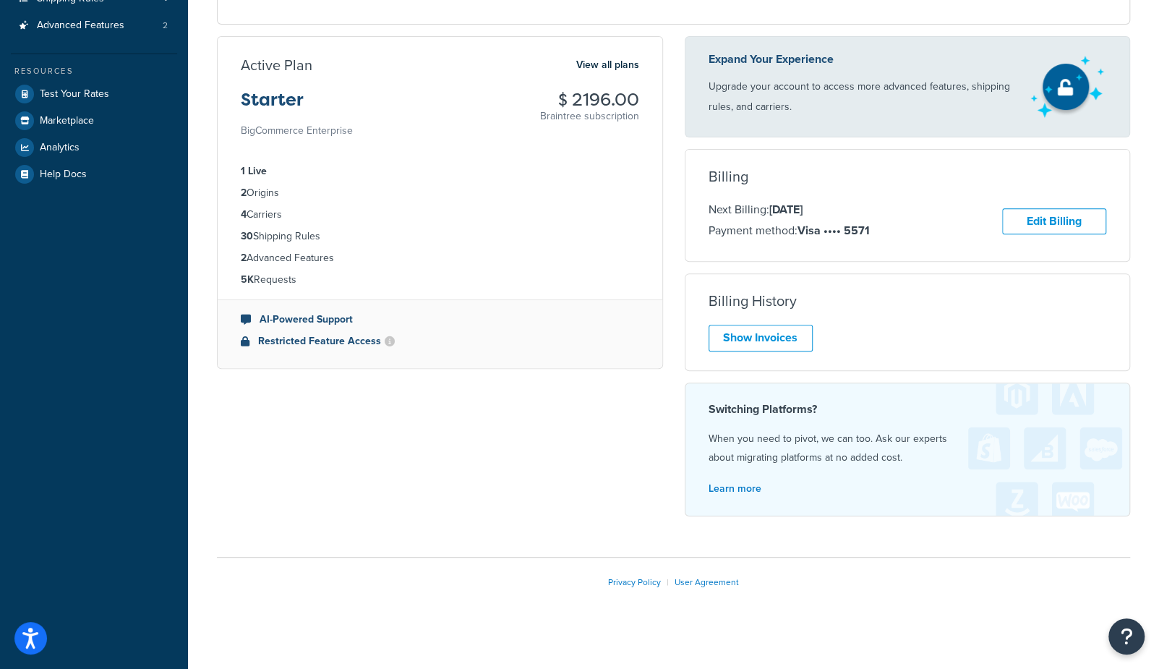
scroll to position [256, 0]
